Goal: Task Accomplishment & Management: Use online tool/utility

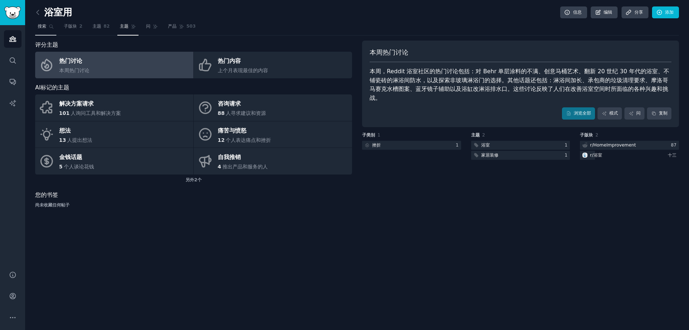
click at [41, 26] on font "搜索" at bounding box center [42, 26] width 9 height 5
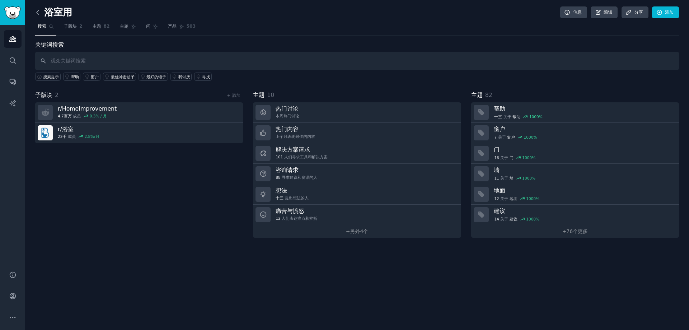
click at [38, 11] on icon at bounding box center [38, 13] width 8 height 8
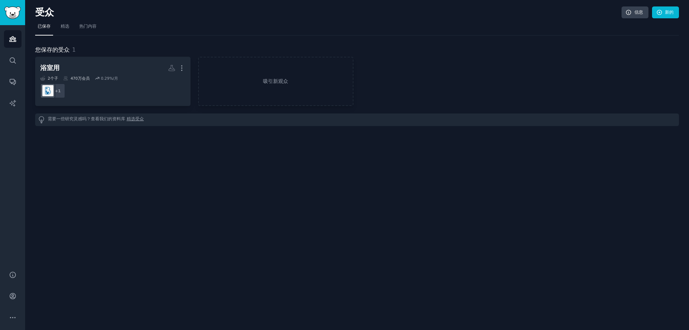
click at [38, 11] on font "受众" at bounding box center [44, 12] width 19 height 11
click at [141, 118] on font "精选受众" at bounding box center [135, 118] width 17 height 5
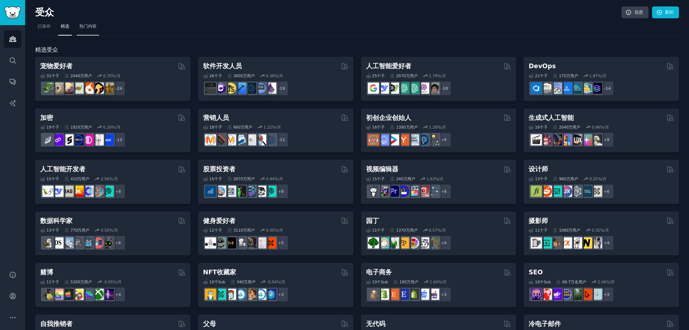
click at [94, 29] on font "热门内容" at bounding box center [87, 26] width 17 height 5
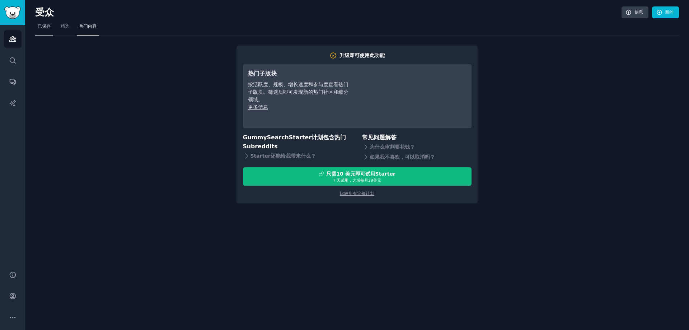
click at [42, 25] on font "已保存" at bounding box center [44, 26] width 13 height 5
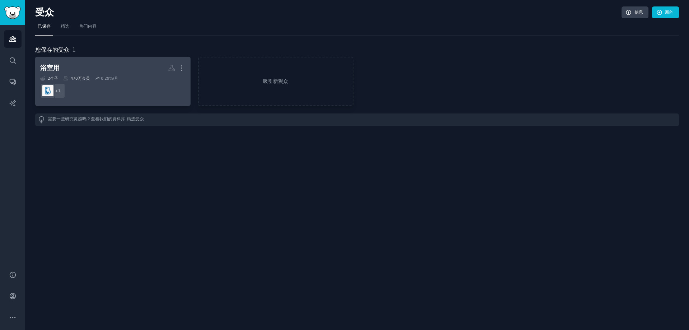
click at [132, 85] on dd "+ 1" at bounding box center [112, 91] width 145 height 20
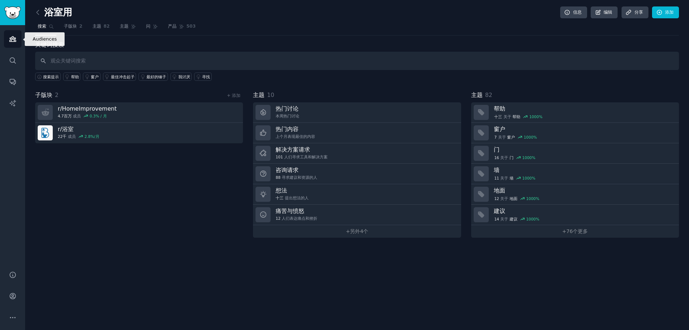
click at [7, 38] on link "受众" at bounding box center [13, 39] width 18 height 18
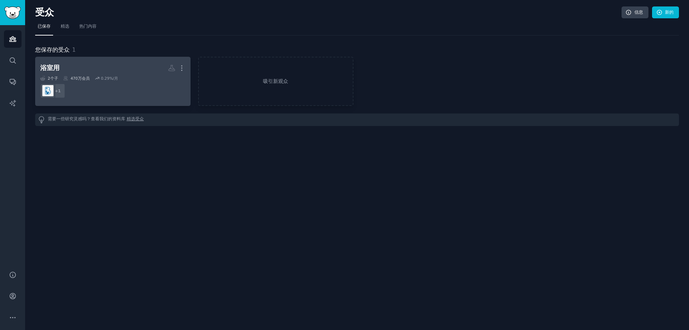
click at [153, 66] on h2 "浴室用 自定义受众 更多的" at bounding box center [112, 68] width 145 height 13
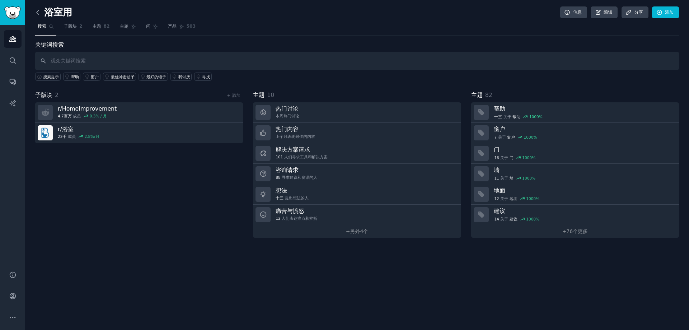
click at [39, 13] on icon at bounding box center [38, 13] width 8 height 8
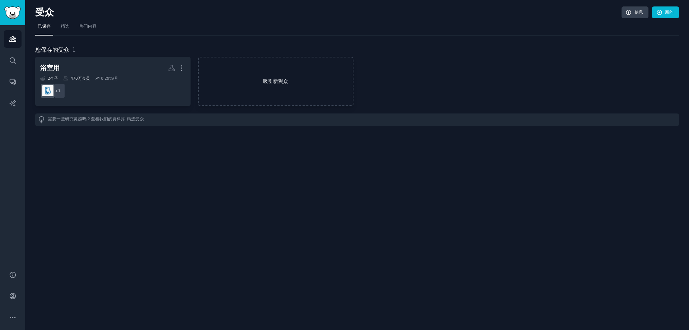
click at [275, 75] on link "吸引新观众" at bounding box center [275, 81] width 155 height 49
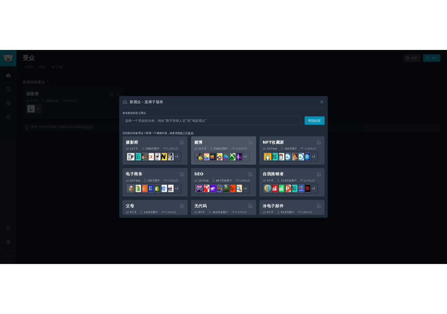
scroll to position [251, 0]
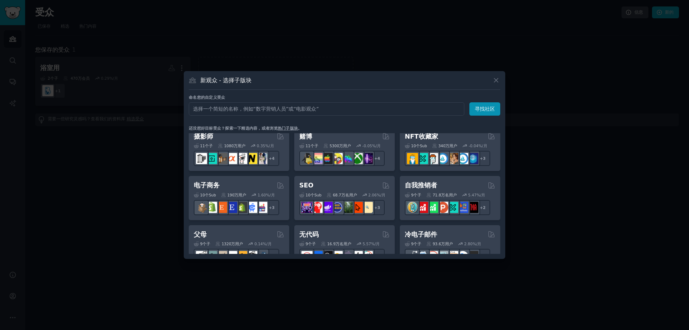
click at [146, 181] on div at bounding box center [344, 165] width 689 height 330
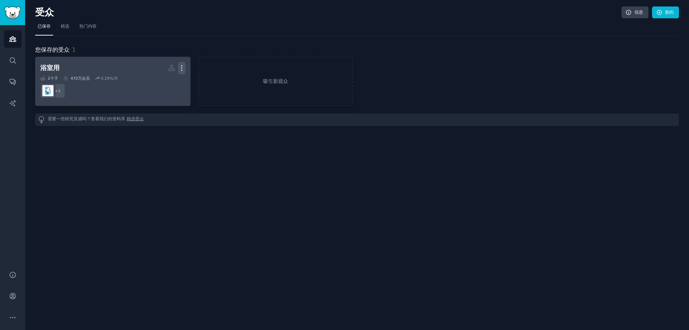
click at [183, 67] on icon "button" at bounding box center [182, 68] width 8 height 8
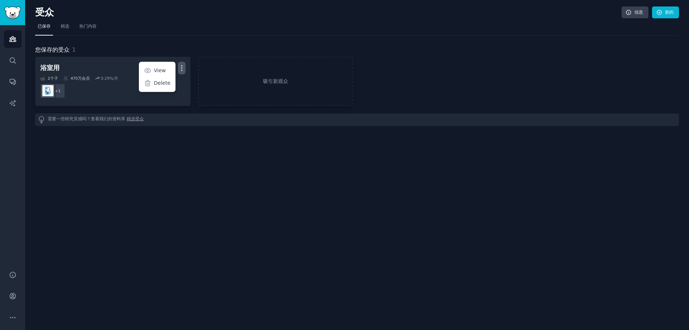
click at [178, 154] on div "受众 信息 新的 已保存 精选 热门内容 您保存的受众 1 浴室用 更多的 View Delete 2 个子 ​ 470万 会员 0.29 %/月 + 1 吸…" at bounding box center [357, 165] width 664 height 330
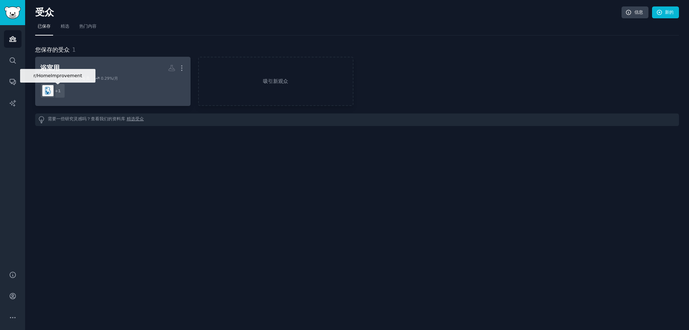
click at [59, 91] on font "1" at bounding box center [59, 91] width 3 height 4
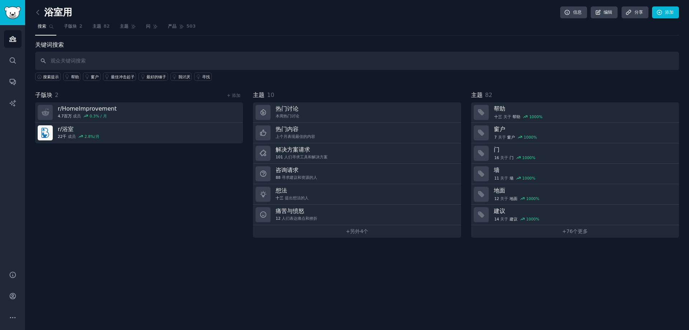
click at [124, 60] on input "text" at bounding box center [357, 61] width 644 height 18
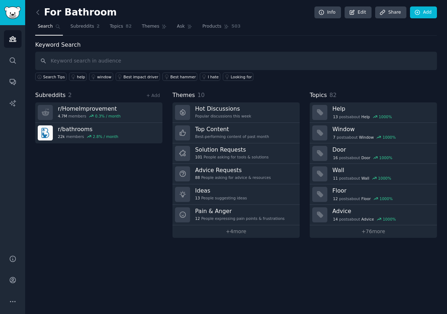
click at [188, 44] on div "Keyword Search Search Tips help window Best impact driver Best hammer I hate Lo…" at bounding box center [235, 61] width 401 height 41
click at [76, 60] on input "text" at bounding box center [235, 61] width 401 height 18
paste input "r/DIY"
type input "r/DIY"
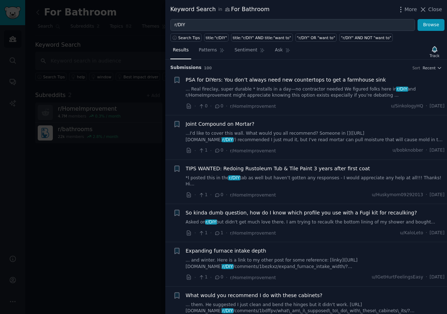
click at [92, 214] on div at bounding box center [223, 157] width 447 height 314
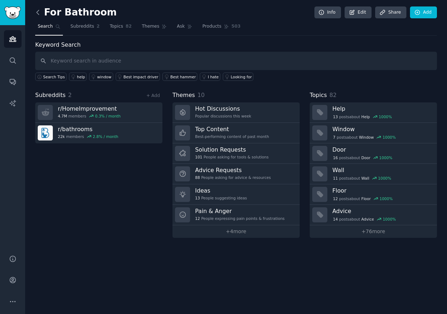
click at [36, 12] on icon at bounding box center [38, 13] width 8 height 8
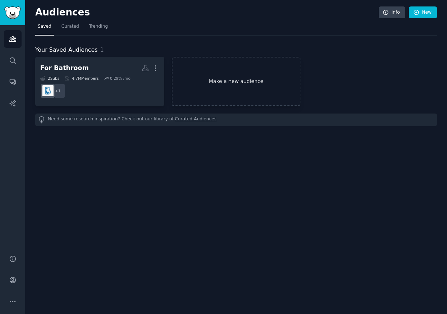
click at [246, 80] on link "Make a new audience" at bounding box center [236, 81] width 129 height 49
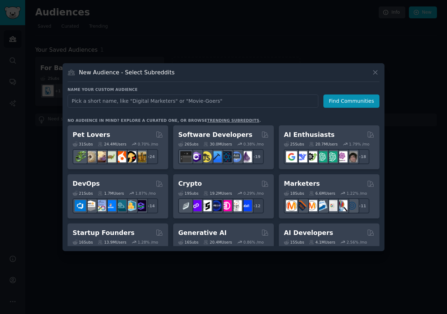
click at [139, 103] on input "text" at bounding box center [192, 100] width 251 height 13
type input "r/DIY"
click at [344, 99] on button "Find Communities" at bounding box center [351, 100] width 56 height 13
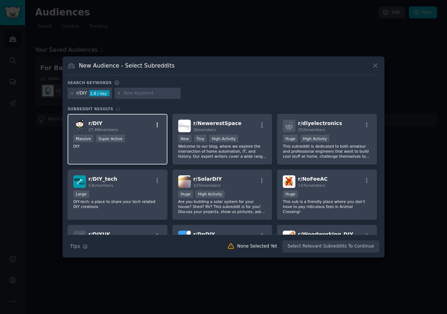
click at [157, 123] on icon "button" at bounding box center [157, 124] width 1 height 5
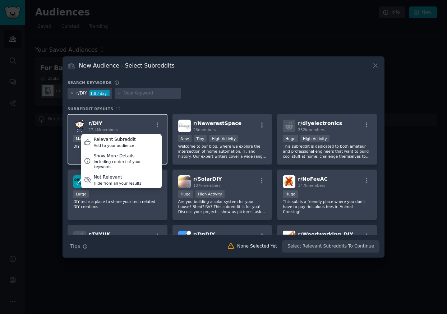
click at [139, 120] on div "r/ DIY 27.4M members Relevant Subreddit Add to your audience Show More Details …" at bounding box center [117, 126] width 88 height 13
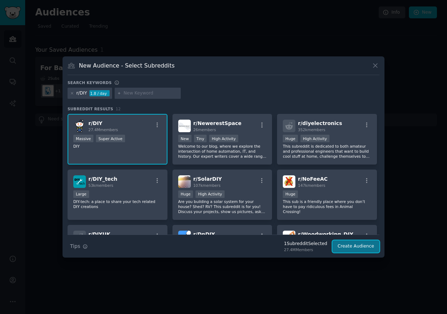
click at [349, 247] on button "Create Audience" at bounding box center [355, 246] width 47 height 12
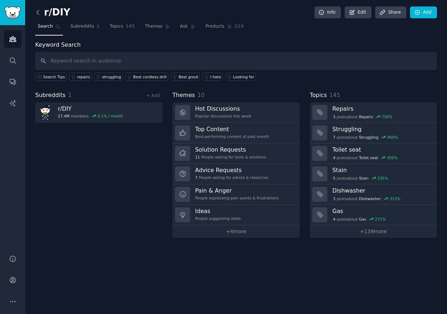
click at [38, 12] on icon at bounding box center [38, 13] width 8 height 8
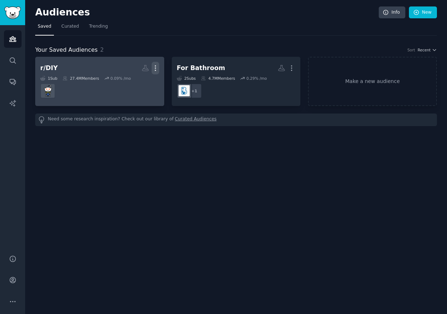
click at [156, 70] on icon "button" at bounding box center [155, 68] width 8 height 8
click at [140, 82] on p "Delete" at bounding box center [135, 83] width 17 height 8
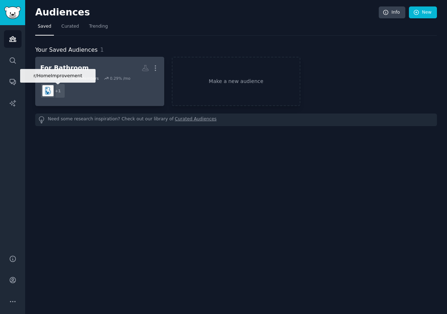
click at [58, 94] on div "+ 1" at bounding box center [57, 90] width 15 height 15
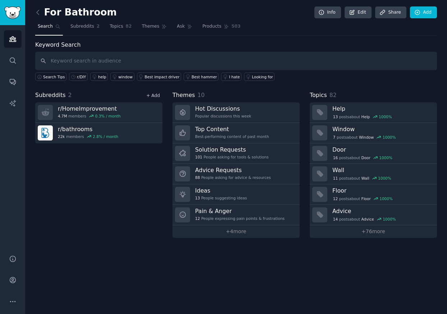
click at [153, 95] on link "+ Add" at bounding box center [153, 95] width 14 height 5
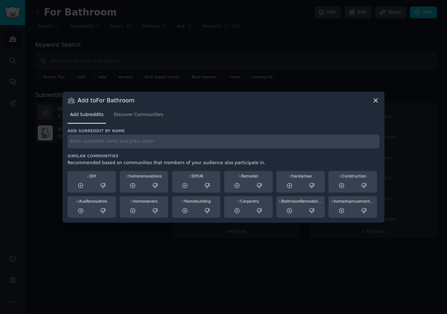
click at [101, 150] on div "Add subreddit by name Similar Communities Recommended based on communities that…" at bounding box center [223, 172] width 312 height 89
click at [104, 139] on input "text" at bounding box center [223, 142] width 312 height 14
click at [109, 141] on input "text" at bounding box center [223, 142] width 312 height 14
paste input "r/DIY"
type input "r/DIY"
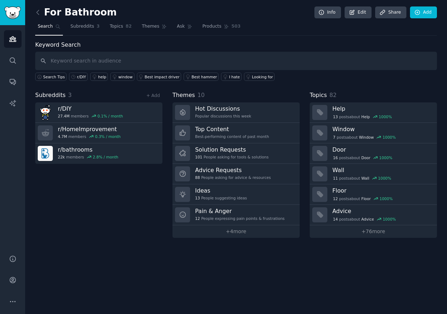
click at [192, 266] on div "For Bathroom Info Edit Share Add Search Subreddits 3 Topics 82 Themes Ask Produ…" at bounding box center [235, 157] width 421 height 314
click at [154, 93] on link "+ Add" at bounding box center [153, 95] width 14 height 5
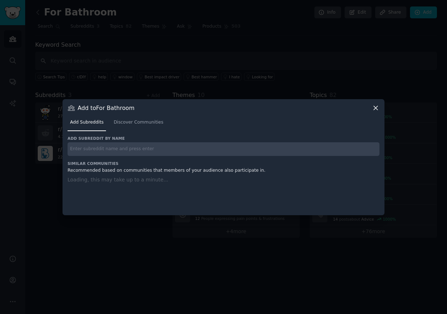
click at [124, 149] on input "text" at bounding box center [223, 149] width 312 height 14
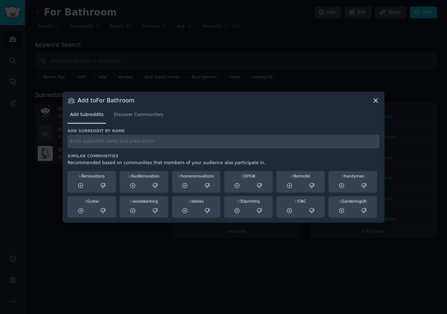
paste input "r/DesignMyRoom"
type input "r/DesignMyRoom"
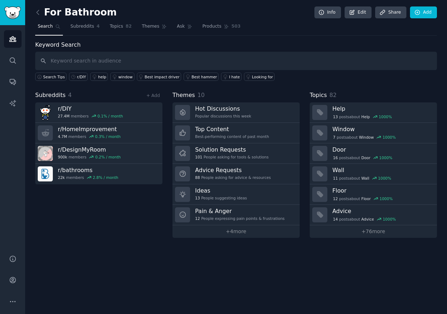
click at [229, 260] on div "For Bathroom Info Edit Share Add Search Subreddits 4 Topics 82 Themes Ask Produ…" at bounding box center [235, 157] width 421 height 314
click at [146, 95] on div "+ Add" at bounding box center [153, 96] width 19 height 8
click at [150, 95] on link "+ Add" at bounding box center [153, 95] width 14 height 5
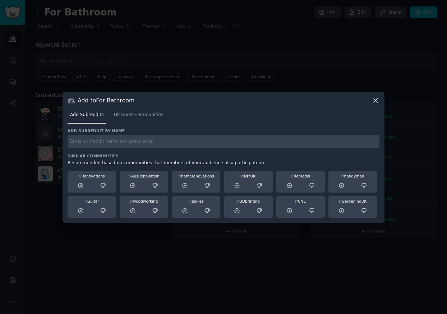
click at [153, 151] on div "Add subreddit by name Similar Communities Recommended based on communities that…" at bounding box center [223, 172] width 312 height 89
paste input "r/furniture"
type input "r/furniture"
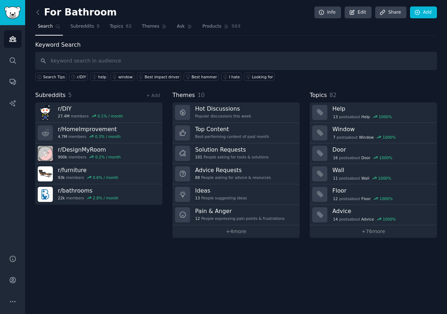
drag, startPoint x: 210, startPoint y: 264, endPoint x: 207, endPoint y: 260, distance: 5.5
click at [210, 264] on div "For Bathroom Info Edit Share Add Search Subreddits 5 Topics 82 Themes Ask Produ…" at bounding box center [235, 157] width 421 height 314
drag, startPoint x: 199, startPoint y: 288, endPoint x: 197, endPoint y: 284, distance: 4.4
click at [199, 288] on div "For Bathroom Info Edit Share Add Search Subreddits 5 Topics 82 Themes Ask Produ…" at bounding box center [235, 157] width 421 height 314
click at [155, 95] on link "+ Add" at bounding box center [153, 95] width 14 height 5
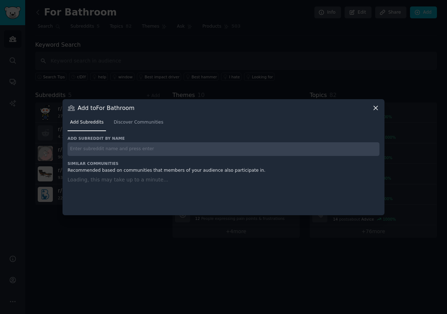
click at [159, 148] on input "text" at bounding box center [223, 149] width 312 height 14
paste input "r/InteriorDesign"
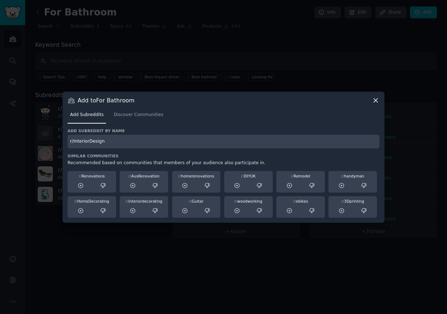
type input "r/InteriorDesign"
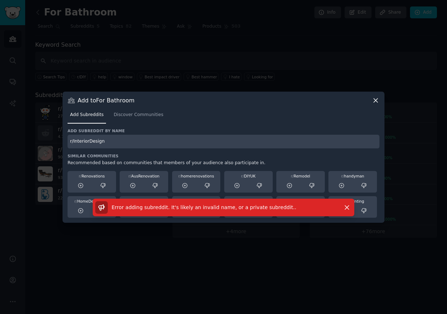
click at [151, 144] on input "r/InteriorDesign" at bounding box center [223, 142] width 312 height 14
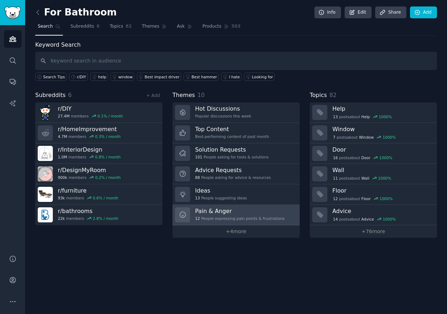
drag, startPoint x: 169, startPoint y: 283, endPoint x: 174, endPoint y: 220, distance: 63.4
click at [169, 283] on div "For Bathroom Info Edit Share Add Search Subreddits 6 Topics 82 Themes Ask Produ…" at bounding box center [235, 157] width 421 height 314
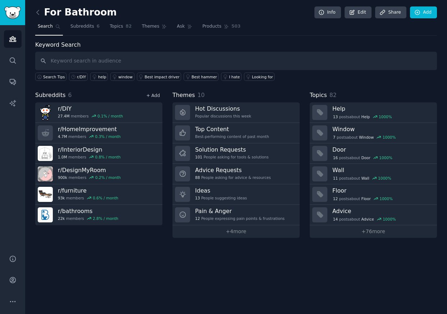
click at [156, 93] on link "+ Add" at bounding box center [153, 95] width 14 height 5
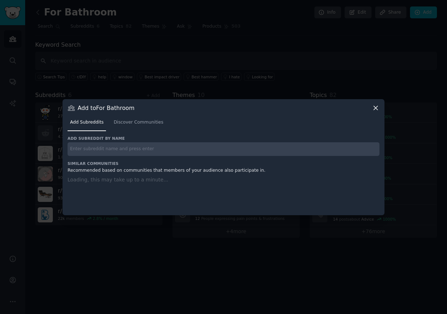
click at [120, 152] on input "text" at bounding box center [223, 149] width 312 height 14
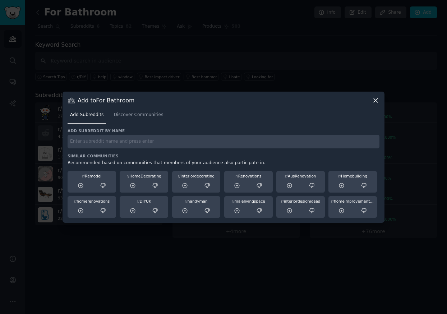
paste input "r/interiordesignideas"
type input "r/interiordesignideas"
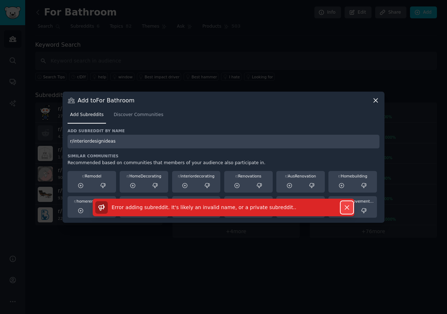
click at [348, 207] on icon "button" at bounding box center [347, 208] width 8 height 8
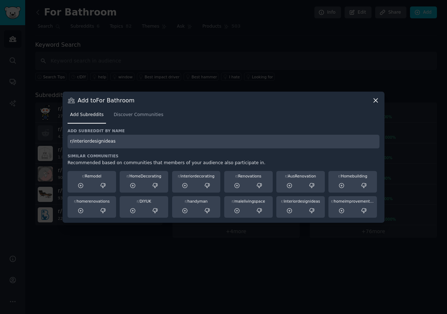
click at [155, 143] on input "r/interiordesignideas" at bounding box center [223, 142] width 312 height 14
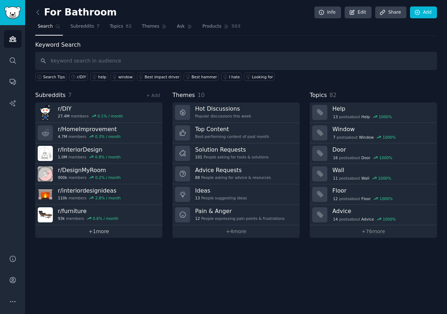
click at [97, 234] on link "+ 1 more" at bounding box center [98, 231] width 127 height 13
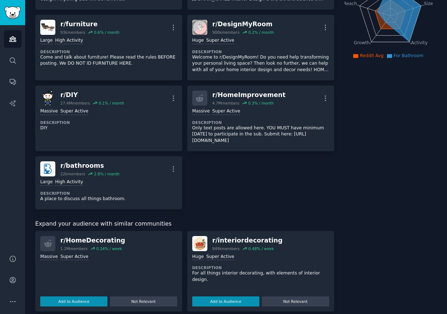
scroll to position [36, 0]
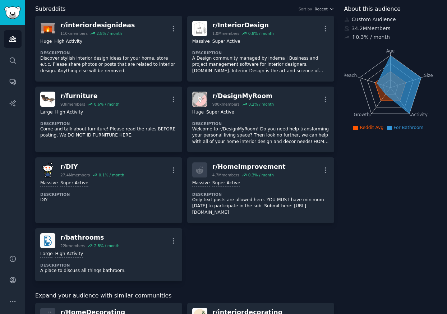
click at [264, 261] on div "r/ interiordesignideas 110k members 2.8 % / month More Huge High Activity Descr…" at bounding box center [184, 148] width 299 height 265
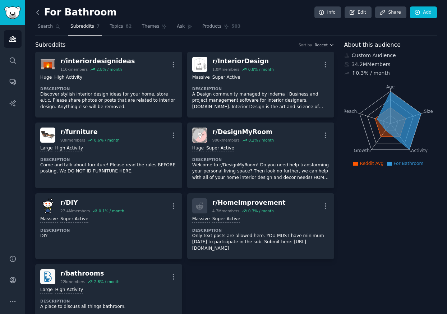
click at [37, 9] on icon at bounding box center [38, 13] width 8 height 8
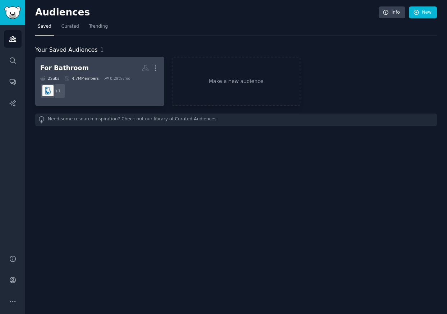
click at [101, 89] on dd "+ 1" at bounding box center [99, 91] width 119 height 20
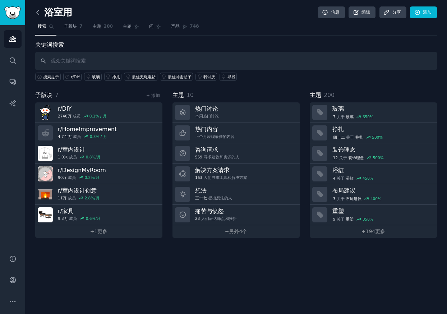
click at [38, 10] on icon at bounding box center [38, 13] width 8 height 8
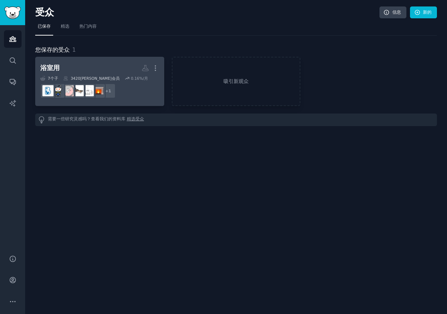
click at [138, 87] on dd "r/家具 + 1" at bounding box center [99, 91] width 119 height 20
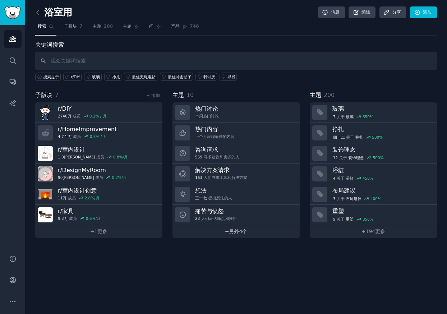
click at [235, 229] on font "另外" at bounding box center [234, 231] width 10 height 6
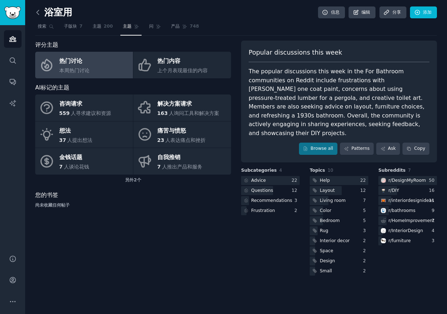
click at [39, 13] on icon at bounding box center [38, 13] width 8 height 8
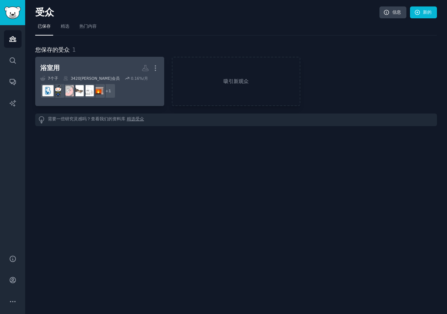
click at [131, 81] on dd "+ 1" at bounding box center [99, 91] width 119 height 20
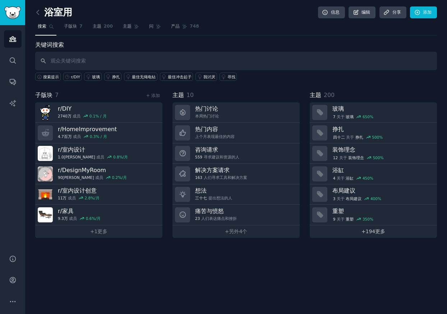
click at [365, 234] on font "+" at bounding box center [363, 231] width 4 height 6
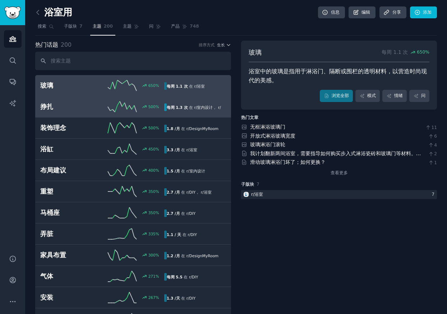
click at [93, 104] on h2 "挣扎" at bounding box center [71, 106] width 62 height 9
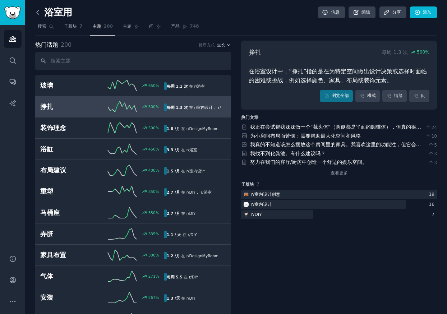
click at [38, 12] on icon at bounding box center [38, 13] width 8 height 8
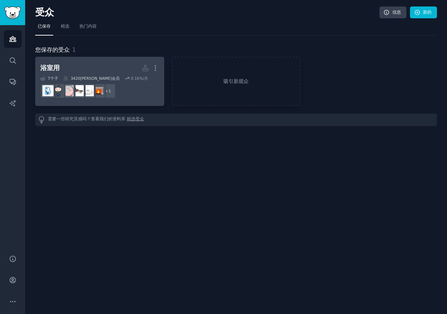
click at [153, 87] on dd "+ 1" at bounding box center [99, 91] width 119 height 20
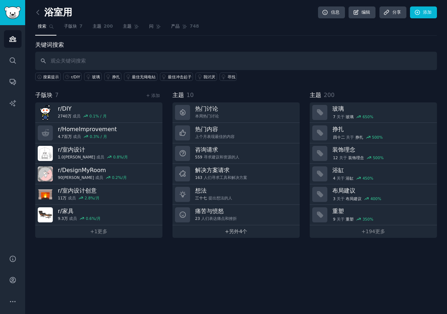
click at [224, 232] on link "+ 另外 4个" at bounding box center [235, 231] width 127 height 13
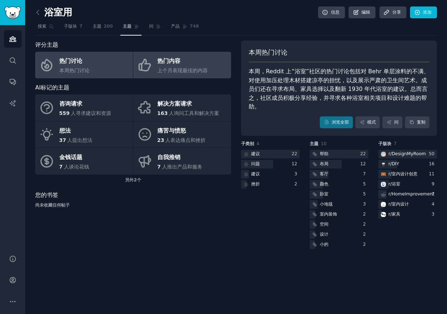
click at [173, 67] on div "上个月表现最佳的内容" at bounding box center [182, 71] width 50 height 8
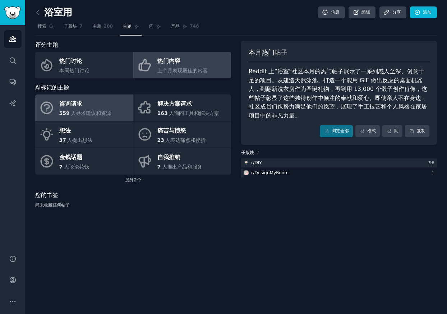
click at [98, 106] on div "咨询请求" at bounding box center [85, 103] width 52 height 11
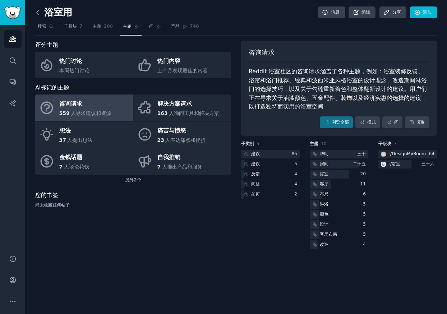
click at [36, 10] on icon at bounding box center [38, 13] width 8 height 8
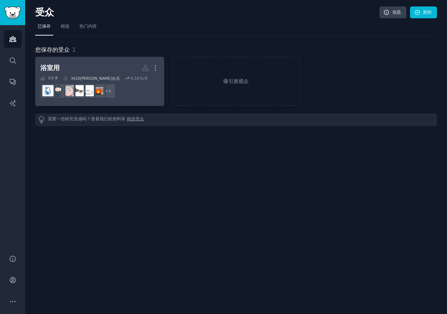
click at [93, 68] on h2 "浴室用 更多的" at bounding box center [99, 68] width 119 height 13
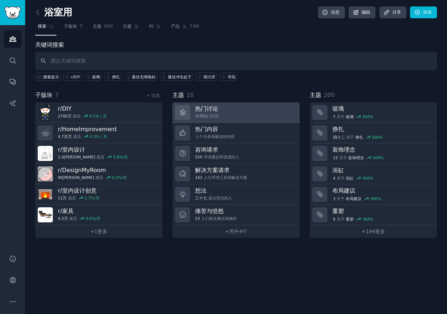
click at [242, 112] on link "热门讨论 本周热门讨论" at bounding box center [235, 112] width 127 height 20
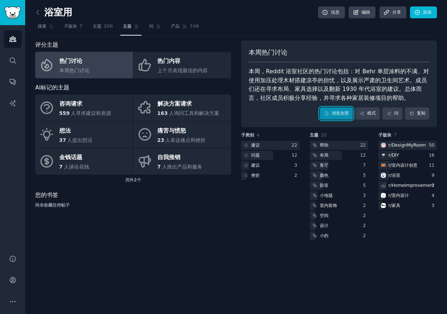
click at [341, 112] on font "浏览全部" at bounding box center [339, 113] width 17 height 5
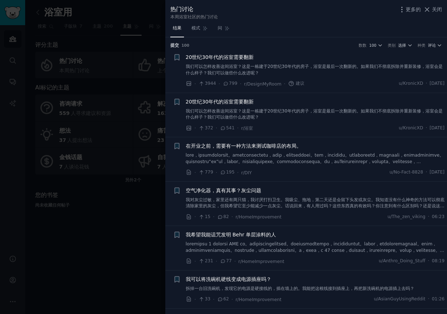
drag, startPoint x: 118, startPoint y: 247, endPoint x: 444, endPoint y: 51, distance: 379.9
click at [118, 247] on div at bounding box center [223, 157] width 447 height 314
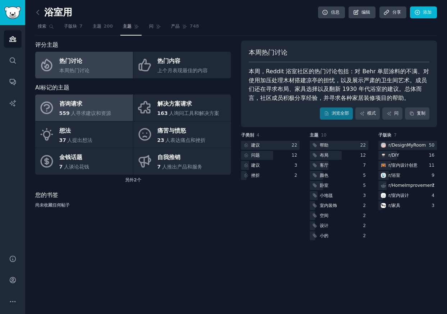
click at [87, 105] on div "咨询请求" at bounding box center [85, 103] width 52 height 11
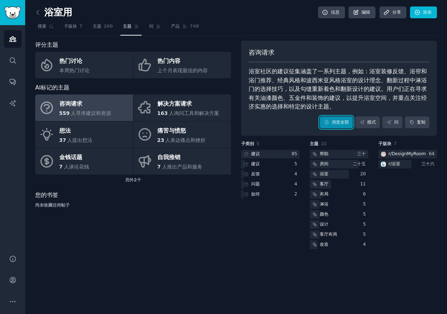
click at [338, 121] on font "浏览全部" at bounding box center [339, 122] width 17 height 5
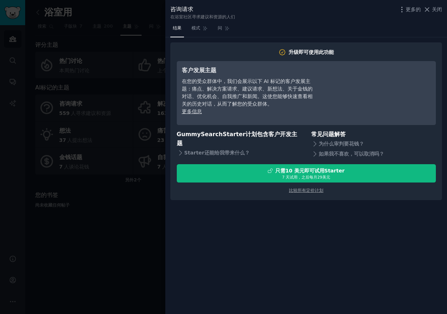
click at [130, 253] on div at bounding box center [223, 157] width 447 height 314
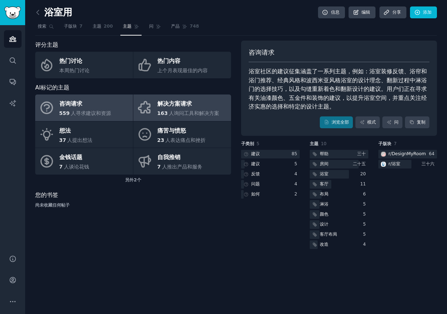
click at [180, 109] on div "解决方案请求 163 人询问工具和解决方案" at bounding box center [188, 107] width 62 height 19
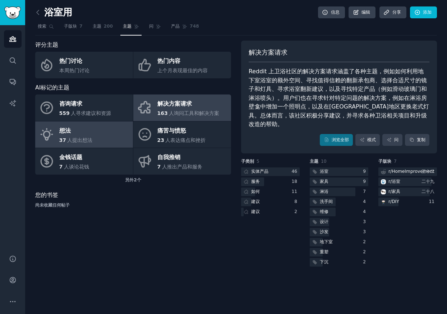
click at [85, 132] on div "想法" at bounding box center [75, 130] width 33 height 11
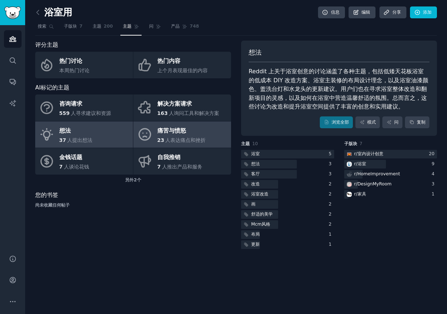
click at [196, 128] on div "痛苦与愤怒" at bounding box center [181, 130] width 48 height 11
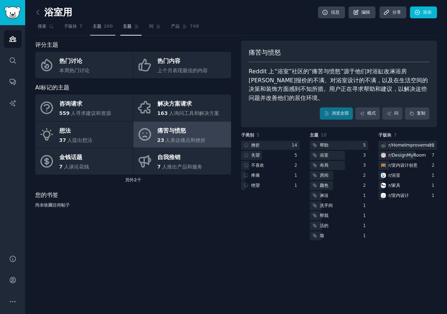
click at [99, 27] on font "主题" at bounding box center [97, 26] width 9 height 5
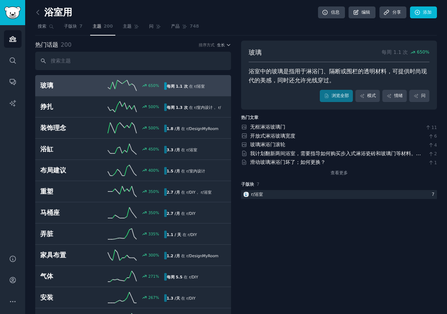
click at [83, 78] on link "玻璃 650 % 每周 1.1 次 在 r/ 浴室" at bounding box center [133, 85] width 196 height 21
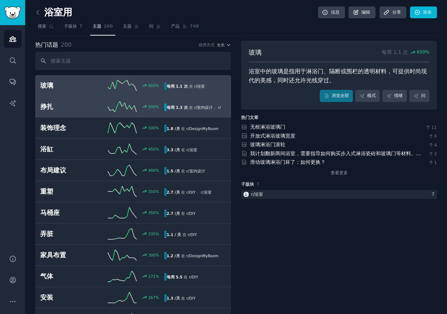
click at [81, 106] on h2 "挣扎" at bounding box center [71, 106] width 62 height 9
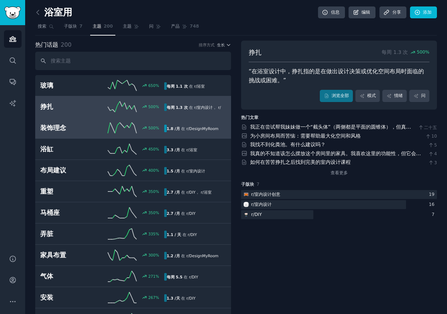
click at [75, 129] on h2 "装饰理念" at bounding box center [71, 127] width 62 height 9
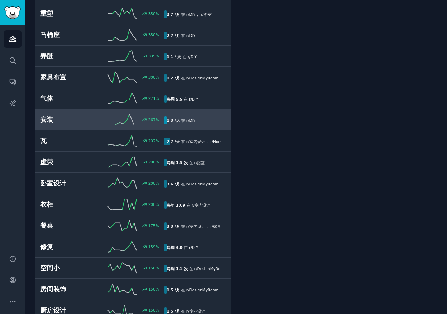
scroll to position [179, 0]
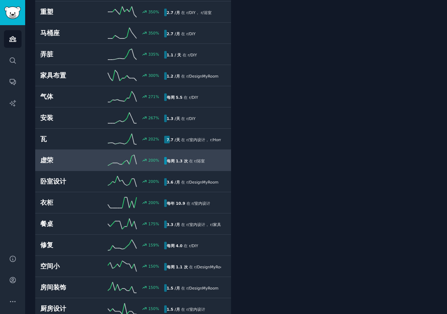
click at [80, 167] on link "虚荣 200 % 每周 1.3 次 在 r/ 浴室" at bounding box center [133, 160] width 196 height 21
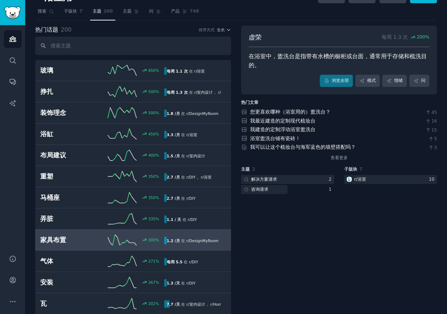
scroll to position [5, 0]
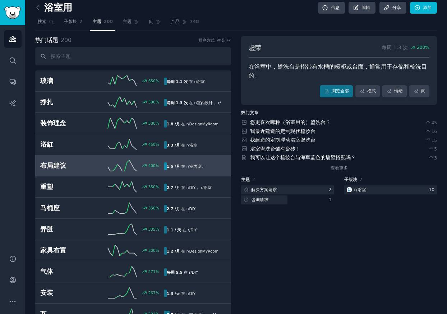
click at [76, 167] on h2 "布局建议" at bounding box center [71, 165] width 62 height 9
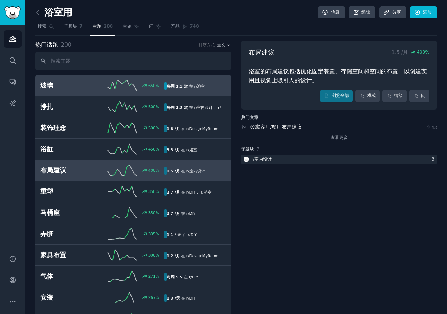
click at [74, 89] on h2 "玻璃" at bounding box center [71, 85] width 62 height 9
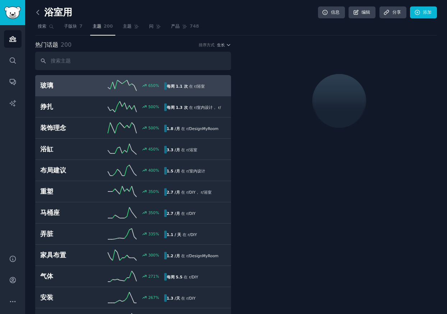
click at [39, 14] on icon at bounding box center [38, 13] width 8 height 8
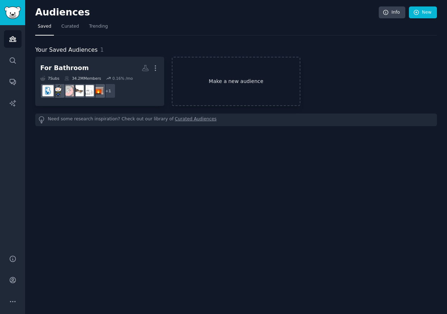
click at [227, 81] on link "Make a new audience" at bounding box center [236, 81] width 129 height 49
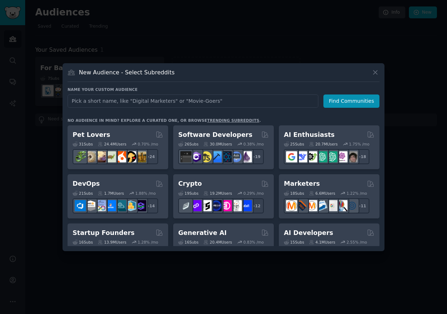
click at [201, 101] on input "text" at bounding box center [192, 100] width 251 height 13
type input "For Karma"
click at [348, 101] on button "Find Communities" at bounding box center [351, 100] width 56 height 13
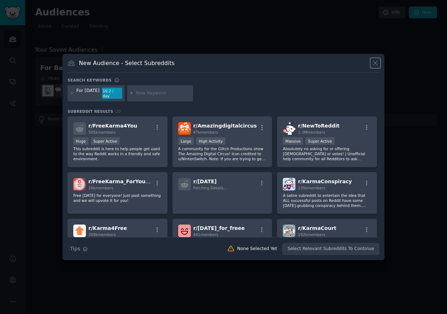
click at [376, 64] on icon at bounding box center [375, 63] width 8 height 8
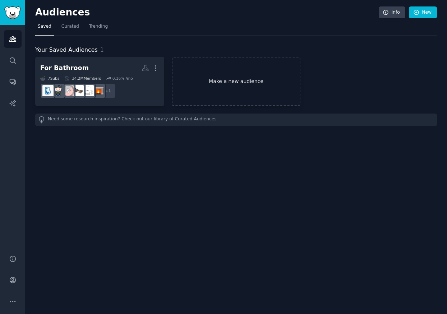
click at [239, 80] on link "Make a new audience" at bounding box center [236, 81] width 129 height 49
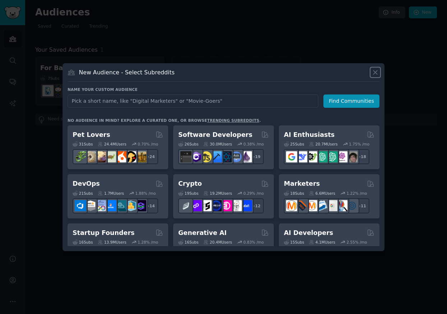
click at [374, 73] on icon at bounding box center [375, 72] width 4 height 4
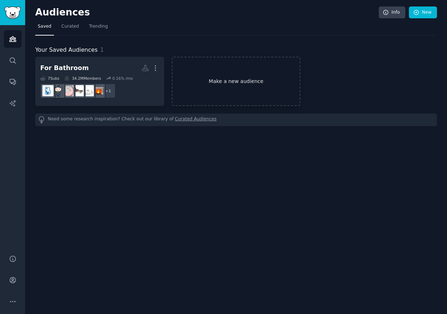
click at [229, 79] on link "Make a new audience" at bounding box center [236, 81] width 129 height 49
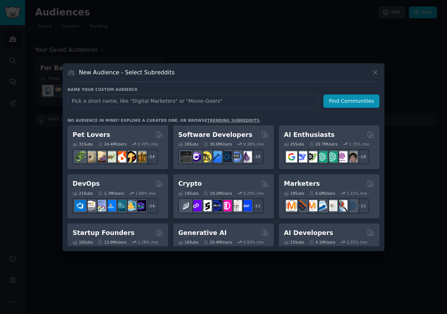
click at [212, 101] on input "text" at bounding box center [192, 100] width 251 height 13
type input "For Karma"
click at [346, 101] on button "Find Communities" at bounding box center [351, 100] width 56 height 13
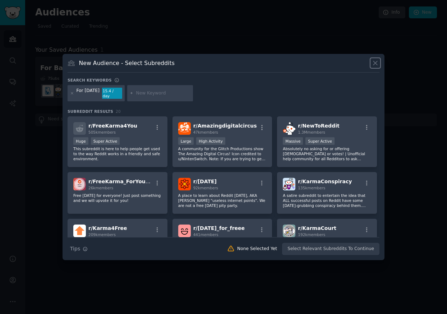
click at [374, 65] on icon at bounding box center [375, 63] width 4 height 4
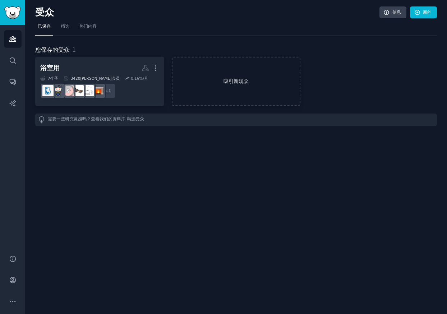
click at [254, 75] on link "吸引新观众" at bounding box center [236, 81] width 129 height 49
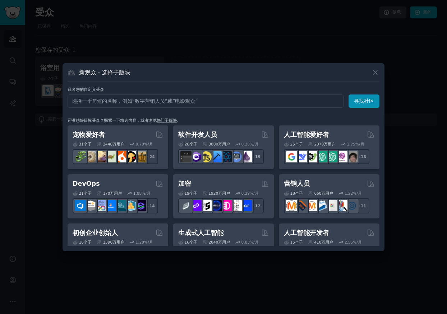
click at [115, 98] on input "text" at bounding box center [205, 100] width 276 height 13
type input "For Karma"
click at [356, 100] on font "寻找社区" at bounding box center [364, 101] width 20 height 6
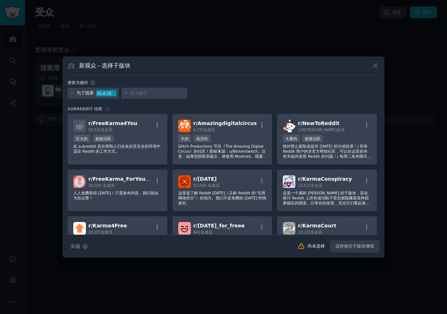
click at [145, 91] on input "text" at bounding box center [157, 93] width 55 height 6
type input "askreddit"
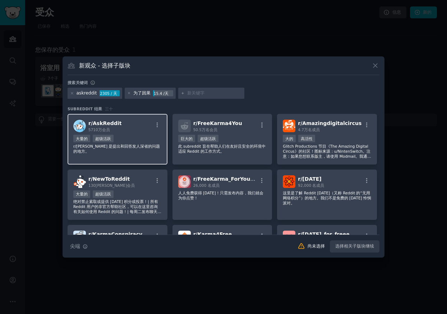
click at [113, 125] on font "AskReddit" at bounding box center [107, 123] width 29 height 6
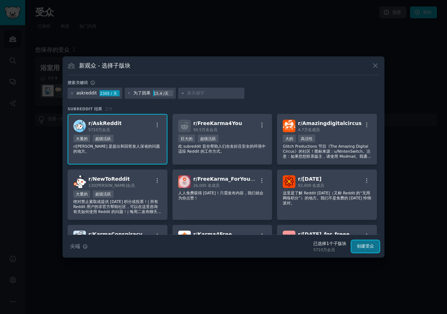
click at [364, 244] on font "创建受众" at bounding box center [364, 245] width 17 height 5
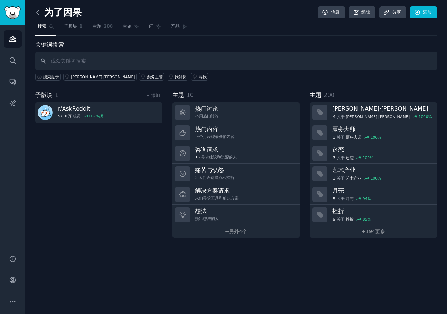
click at [36, 12] on icon at bounding box center [38, 13] width 8 height 8
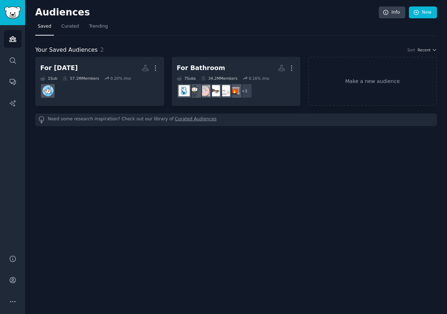
click at [135, 162] on div "Audiences Info New Saved Curated Trending Your Saved Audiences 2 Sort Recent Fo…" at bounding box center [235, 157] width 421 height 314
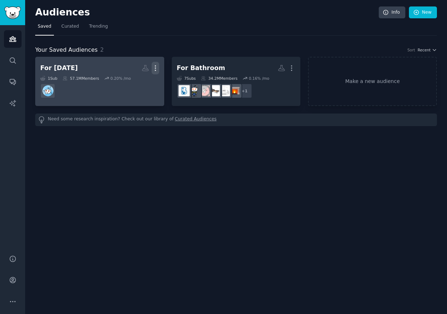
click at [157, 66] on icon "button" at bounding box center [155, 68] width 8 height 8
click at [76, 87] on dd "r/AskReddit" at bounding box center [99, 91] width 119 height 20
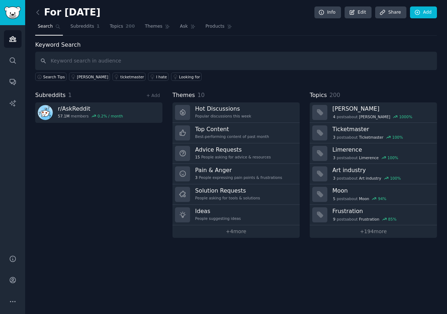
click at [145, 60] on input "text" at bounding box center [235, 61] width 401 height 18
type input "funny"
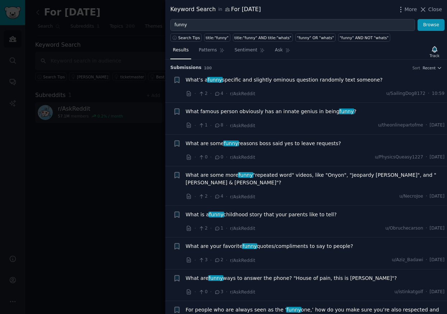
click at [113, 198] on div at bounding box center [223, 157] width 447 height 314
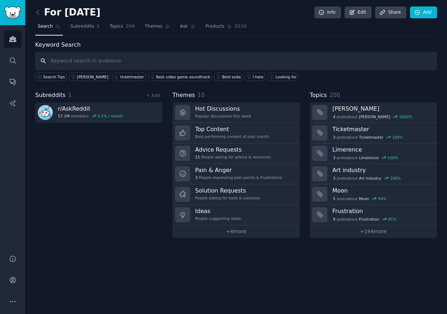
click at [106, 59] on input "text" at bounding box center [235, 61] width 401 height 18
paste input "r/funny"
type input "r/funny"
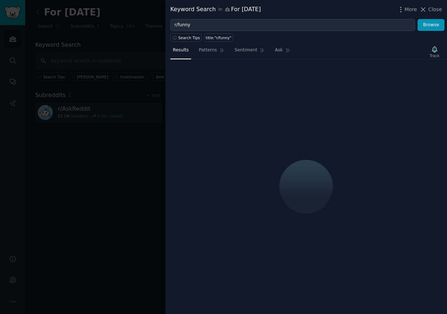
click at [109, 151] on div at bounding box center [223, 157] width 447 height 314
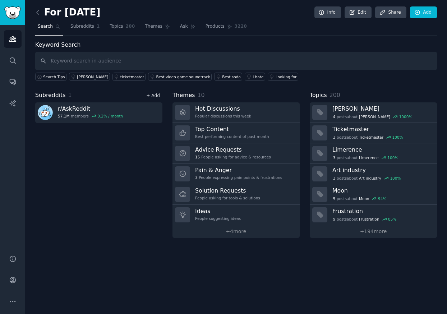
click at [151, 95] on link "+ Add" at bounding box center [153, 95] width 14 height 5
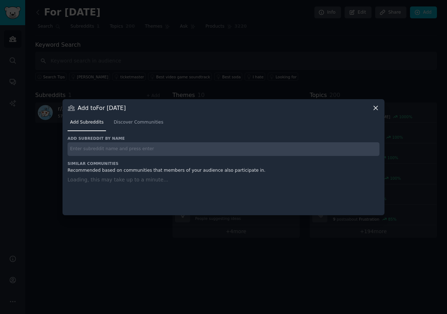
click at [116, 146] on input "text" at bounding box center [223, 149] width 312 height 14
paste input "r/funny"
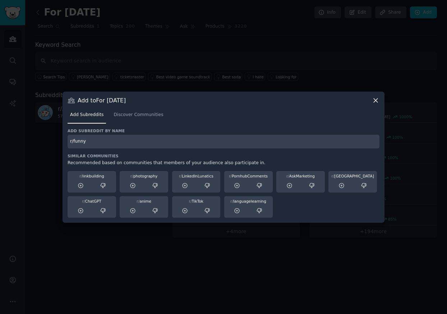
type input "r/funny"
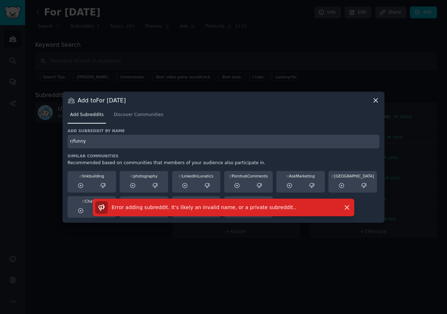
click at [375, 99] on icon at bounding box center [376, 101] width 8 height 8
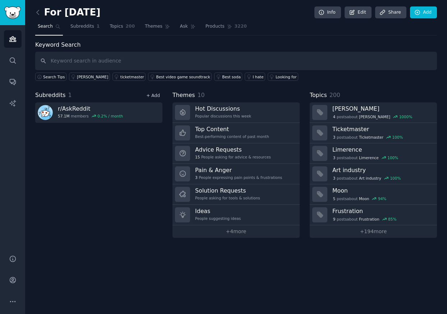
click at [153, 93] on link "+ Add" at bounding box center [153, 95] width 14 height 5
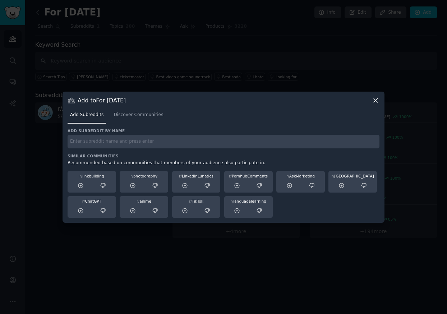
click at [134, 149] on div "Add subreddit by name Similar Communities Recommended based on communities that…" at bounding box center [223, 172] width 312 height 89
click at [138, 139] on input "text" at bounding box center [223, 142] width 312 height 14
paste input "r/funny"
type input "r/funny"
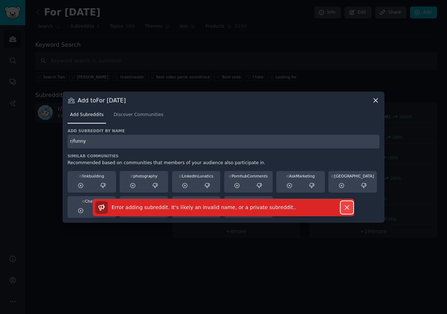
click at [347, 206] on icon "button" at bounding box center [347, 208] width 8 height 8
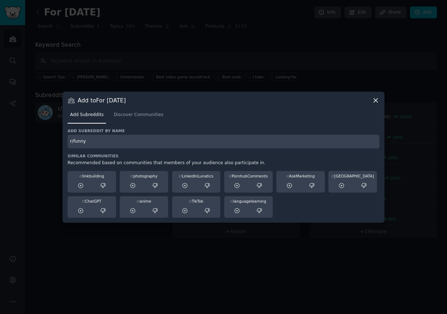
click at [377, 98] on icon at bounding box center [376, 101] width 8 height 8
